Goal: Information Seeking & Learning: Learn about a topic

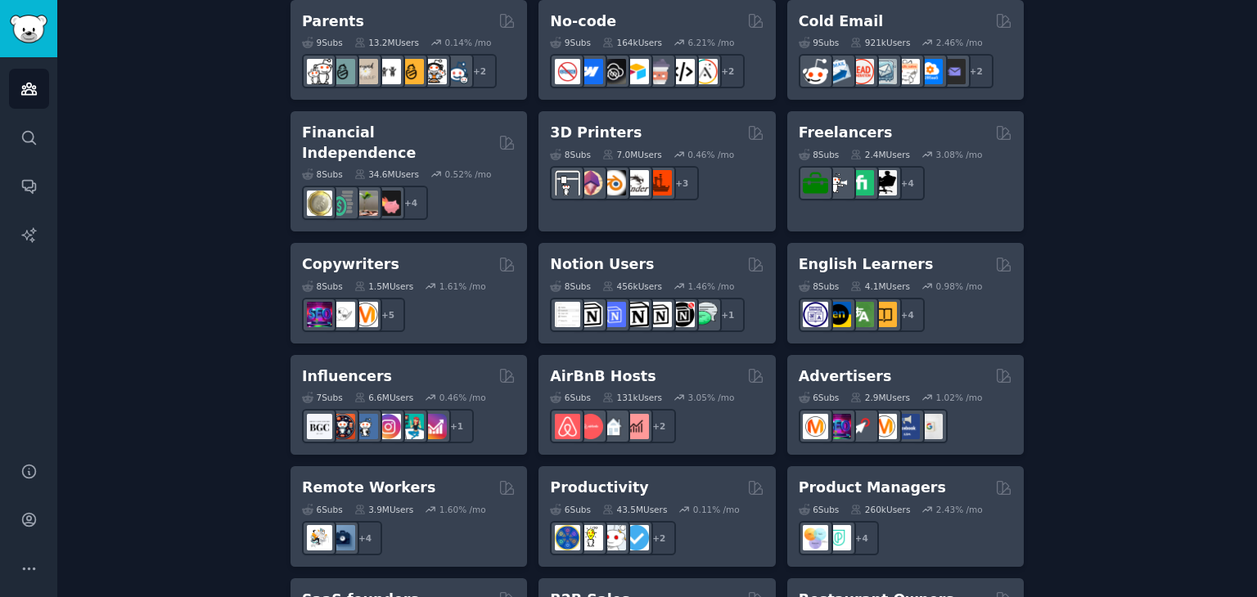
scroll to position [1290, 0]
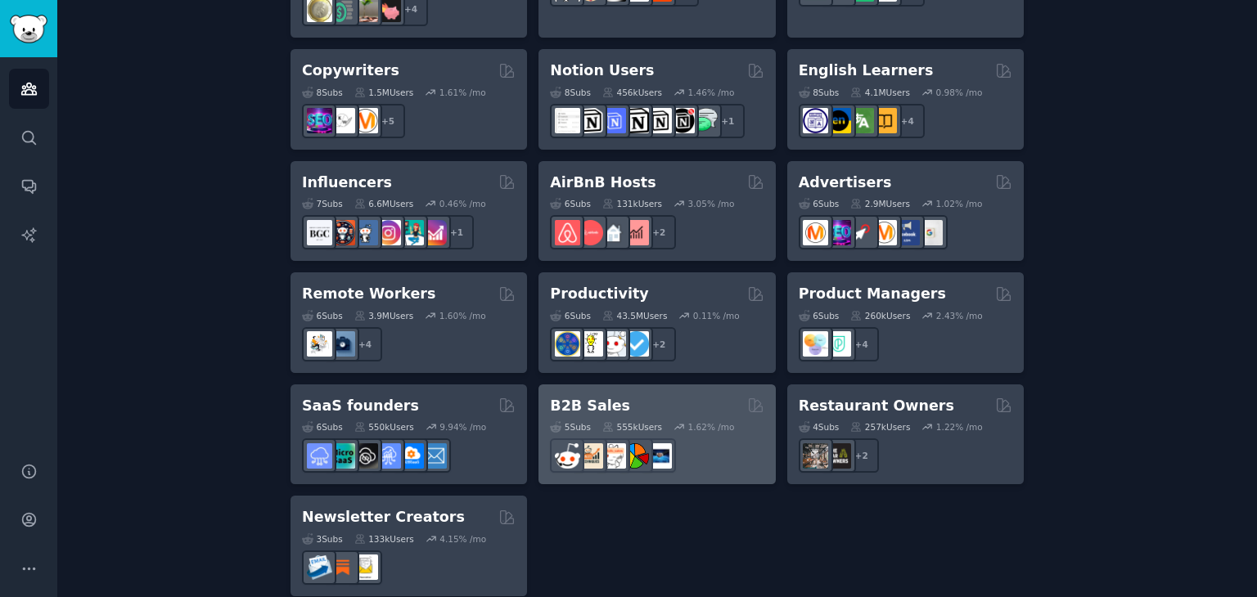
click at [650, 385] on div "B2B Sales 5 Sub s 555k Users 1.62 % /mo r/sales" at bounding box center [656, 435] width 236 height 101
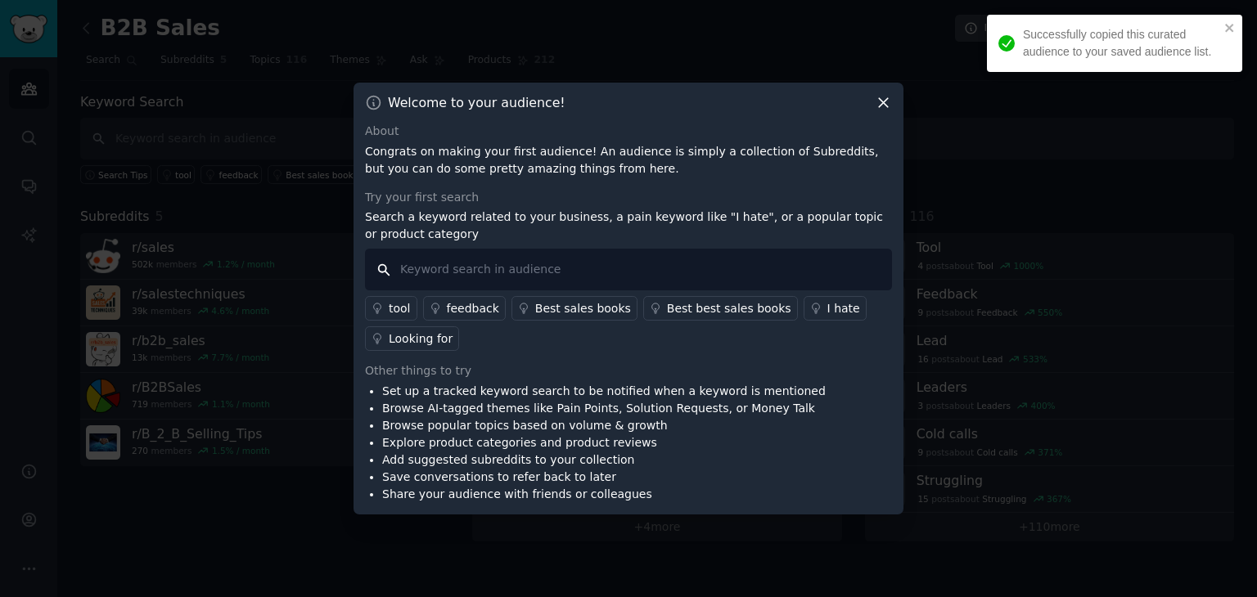
click at [511, 250] on input "text" at bounding box center [628, 270] width 527 height 42
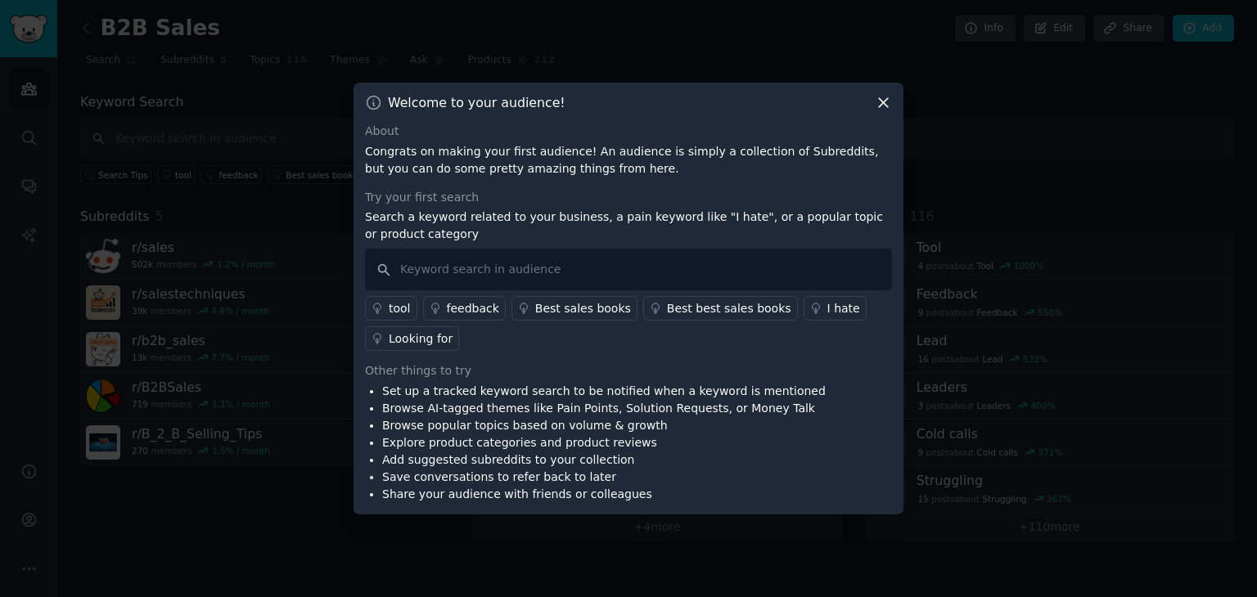
click at [880, 104] on icon at bounding box center [883, 102] width 17 height 17
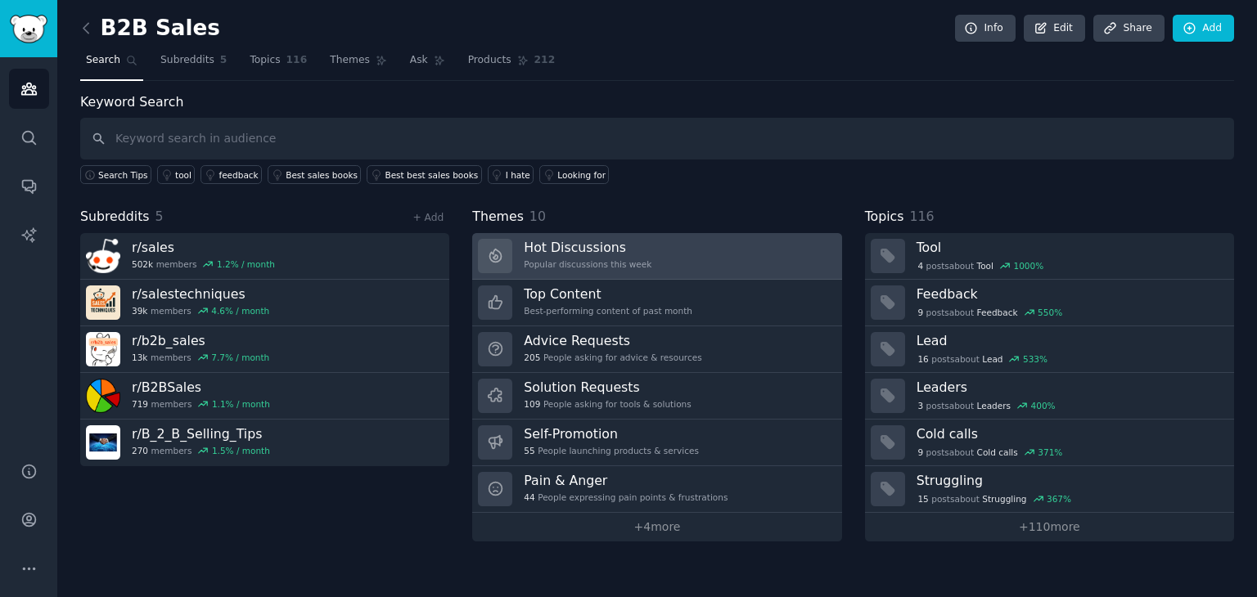
click at [781, 275] on link "Hot Discussions Popular discussions this week" at bounding box center [656, 256] width 369 height 47
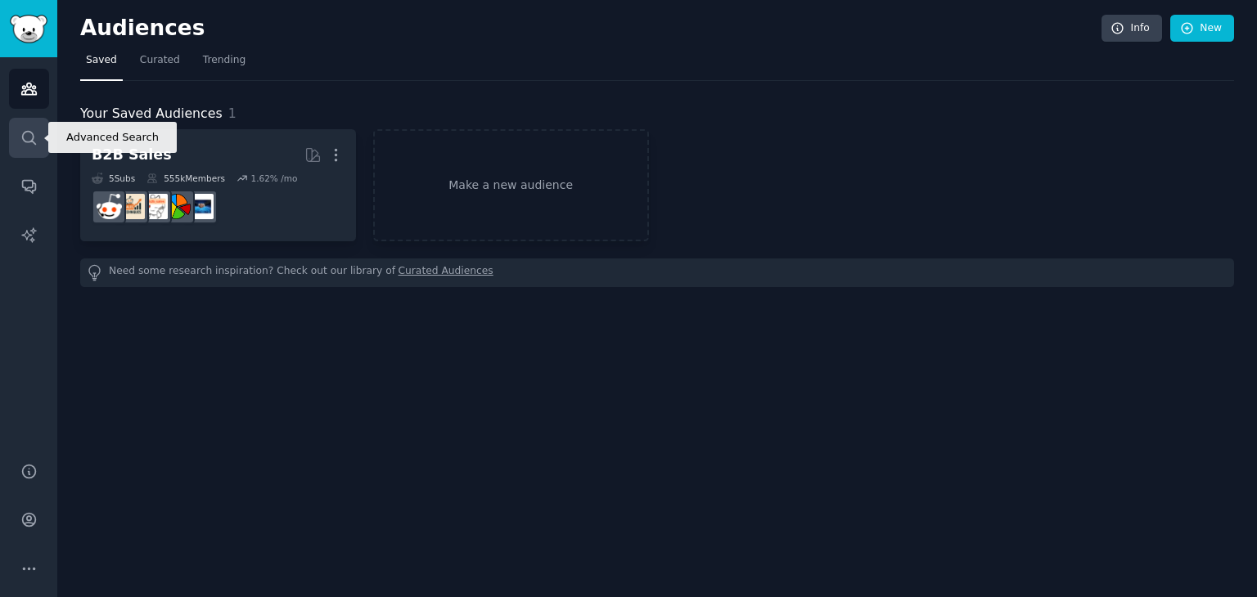
click at [23, 137] on icon "Sidebar" at bounding box center [28, 137] width 17 height 17
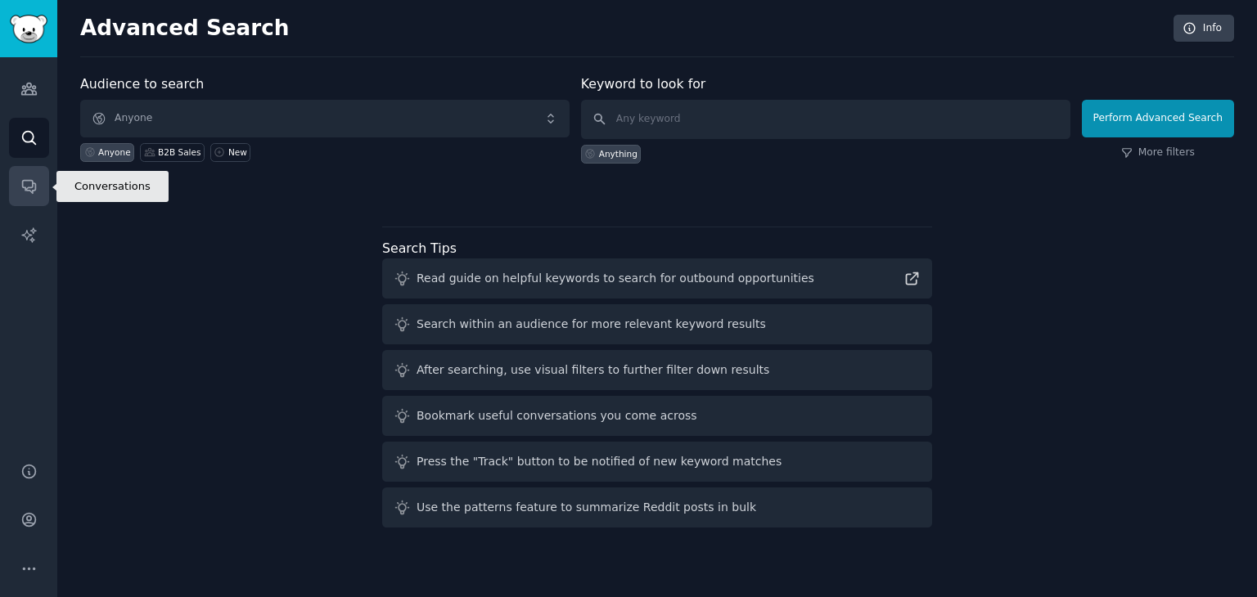
click at [39, 179] on link "Conversations" at bounding box center [29, 186] width 40 height 40
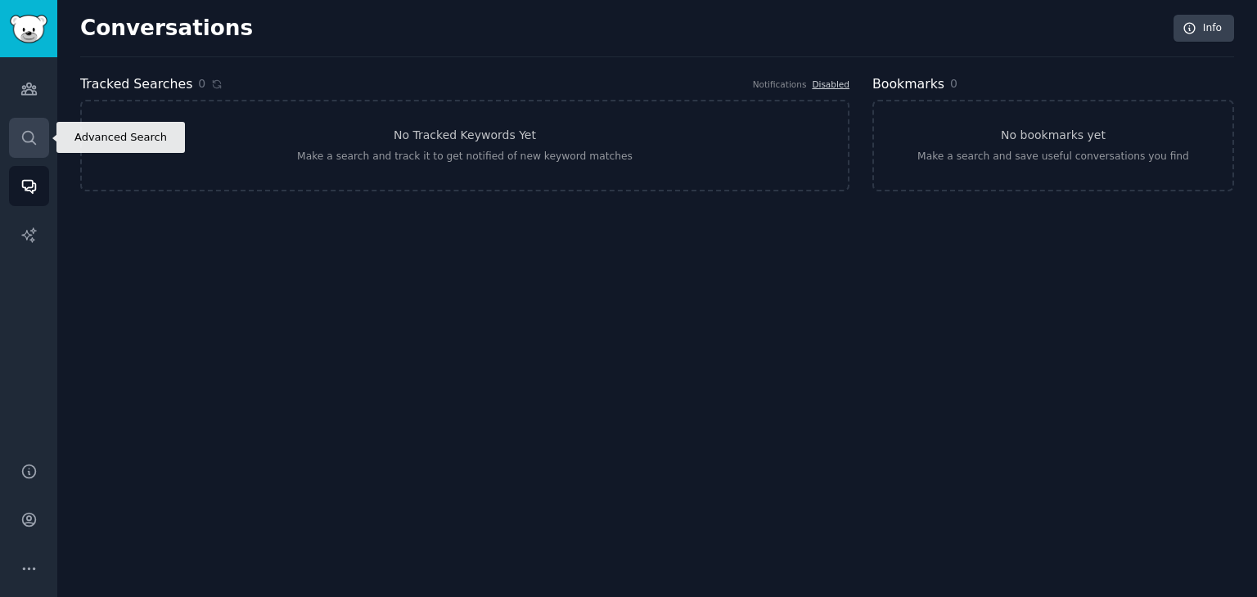
click at [36, 142] on icon "Sidebar" at bounding box center [28, 137] width 17 height 17
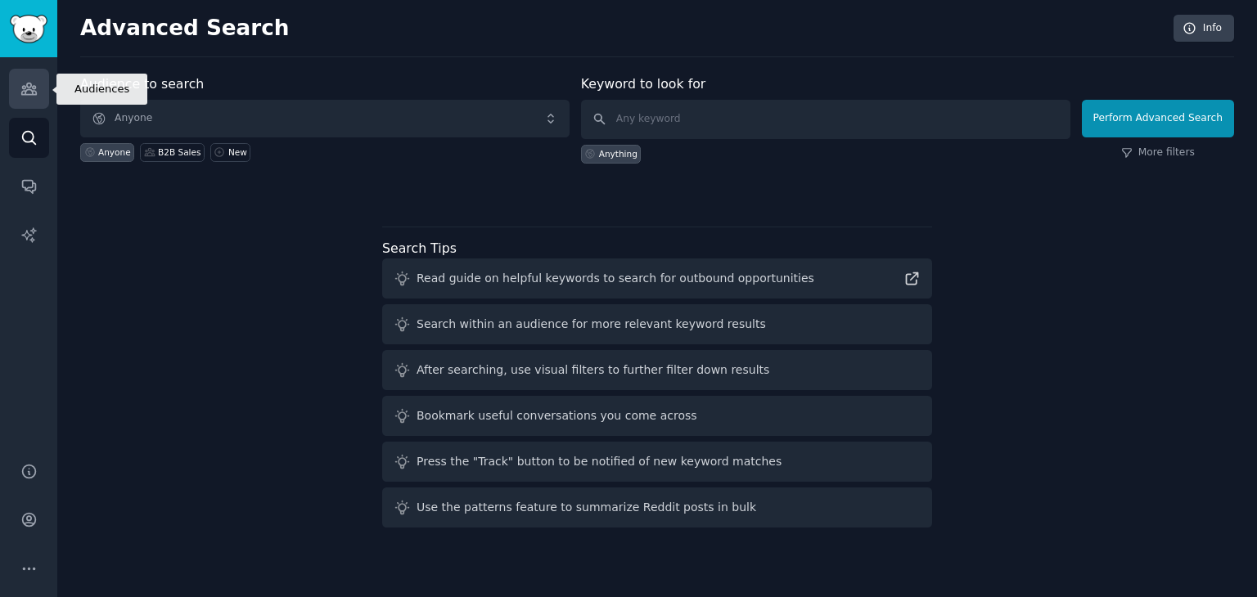
click at [36, 93] on icon "Sidebar" at bounding box center [28, 88] width 17 height 17
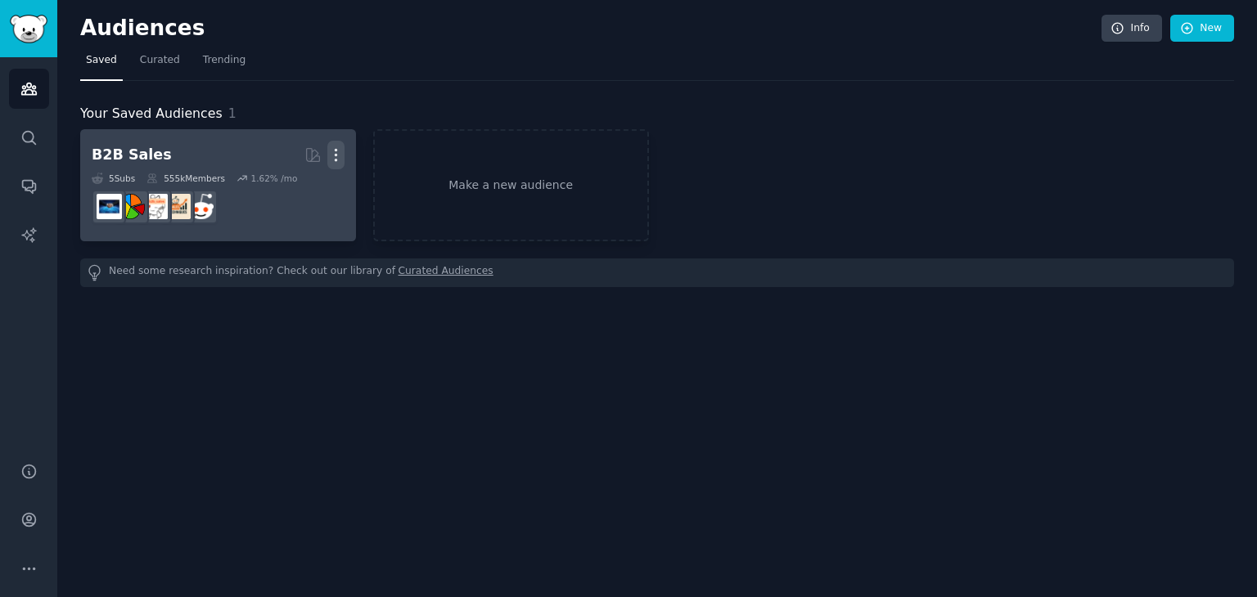
click at [335, 155] on icon "button" at bounding box center [336, 155] width 2 height 11
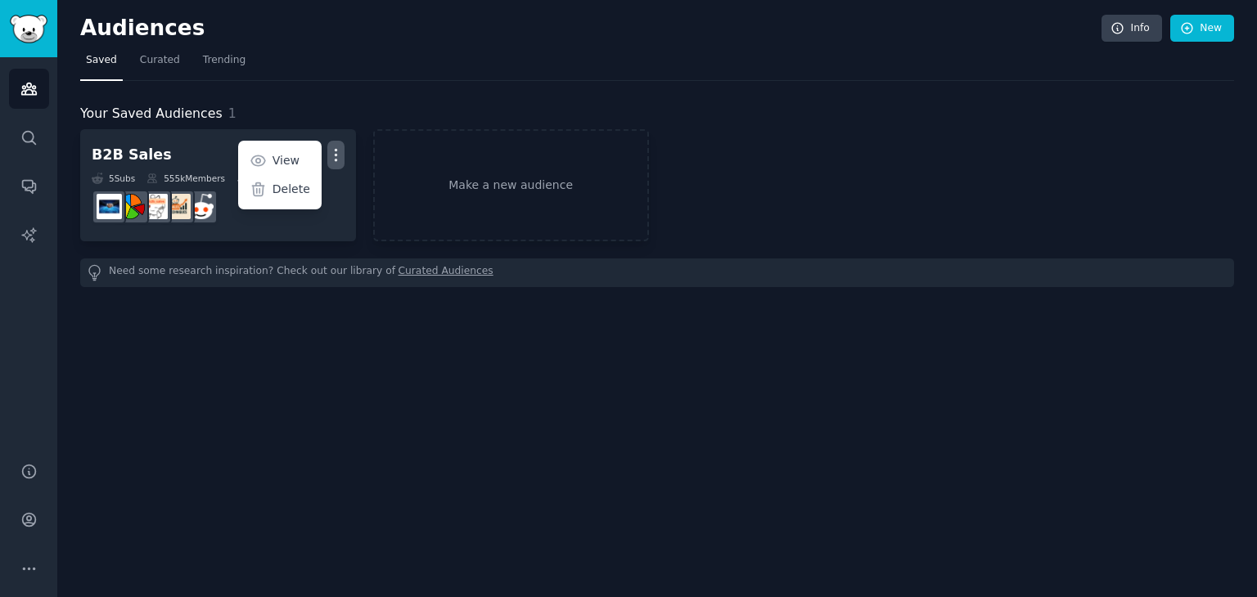
click at [457, 101] on div "Your Saved Audiences 1 B2B Sales More View Delete 5 Sub s 555k Members 1.62 % /…" at bounding box center [657, 184] width 1154 height 206
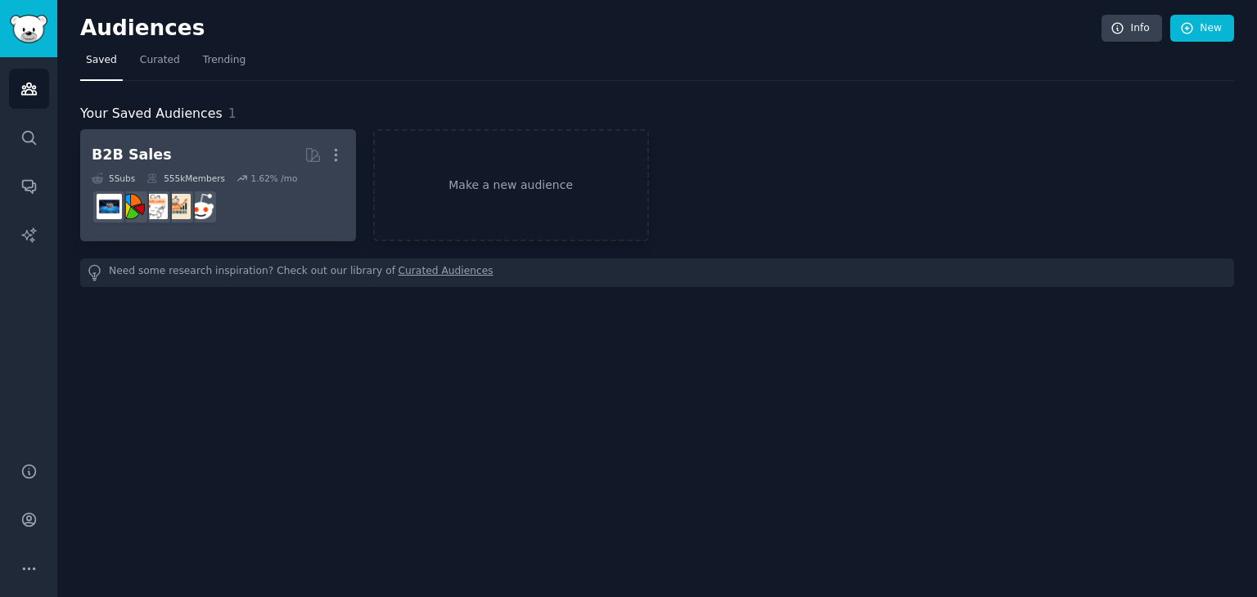
click at [285, 196] on dd "r/sales" at bounding box center [218, 207] width 253 height 46
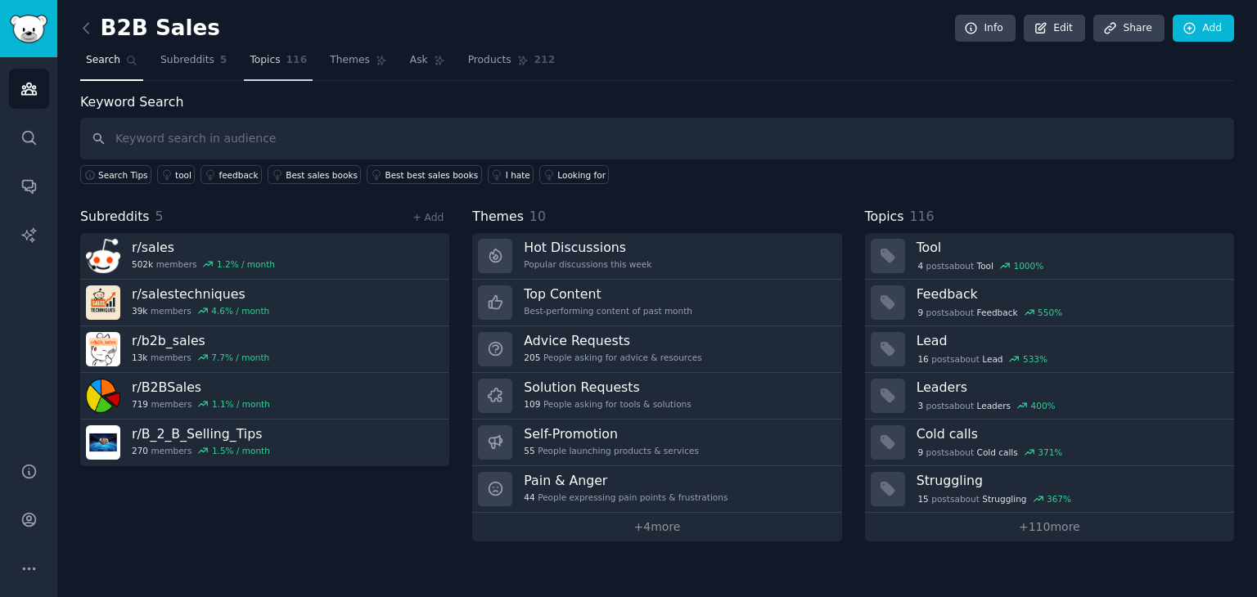
click at [259, 65] on span "Topics" at bounding box center [265, 60] width 30 height 15
